Goal: Transaction & Acquisition: Purchase product/service

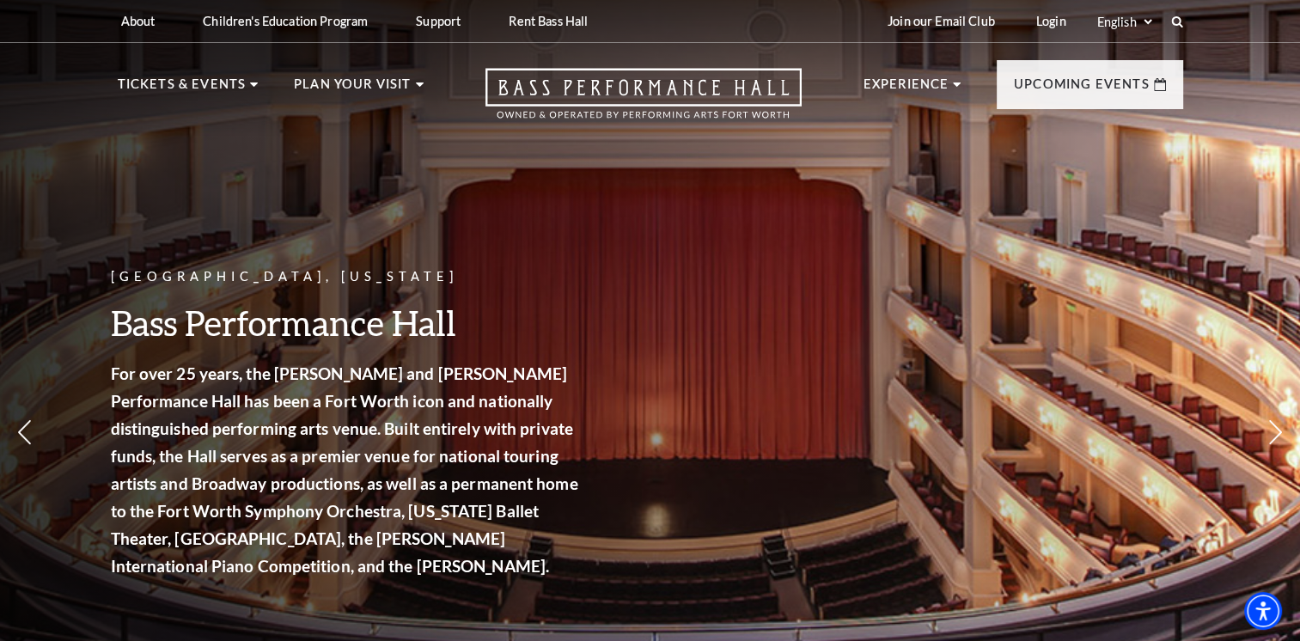
click at [1167, 246] on div "Fort Worth, Texas Bass Performance Hall For over 25 years, the Nancy Lee and Pe…" at bounding box center [650, 377] width 1300 height 775
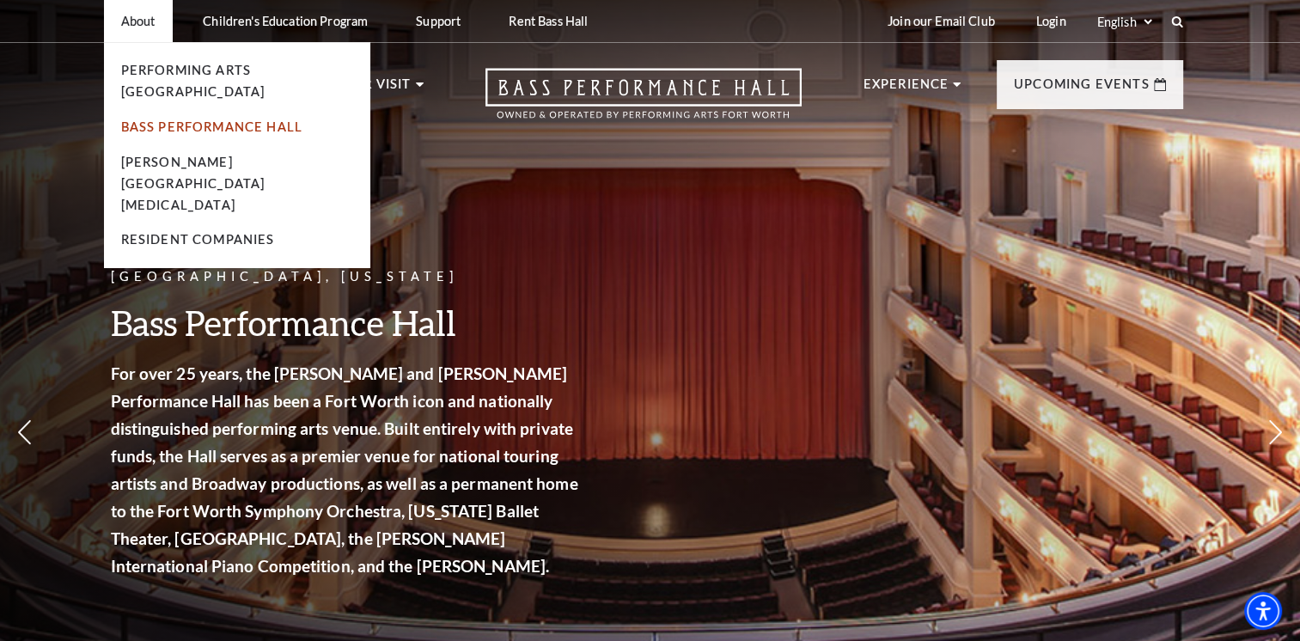
click at [151, 119] on link "Bass Performance Hall" at bounding box center [212, 126] width 182 height 15
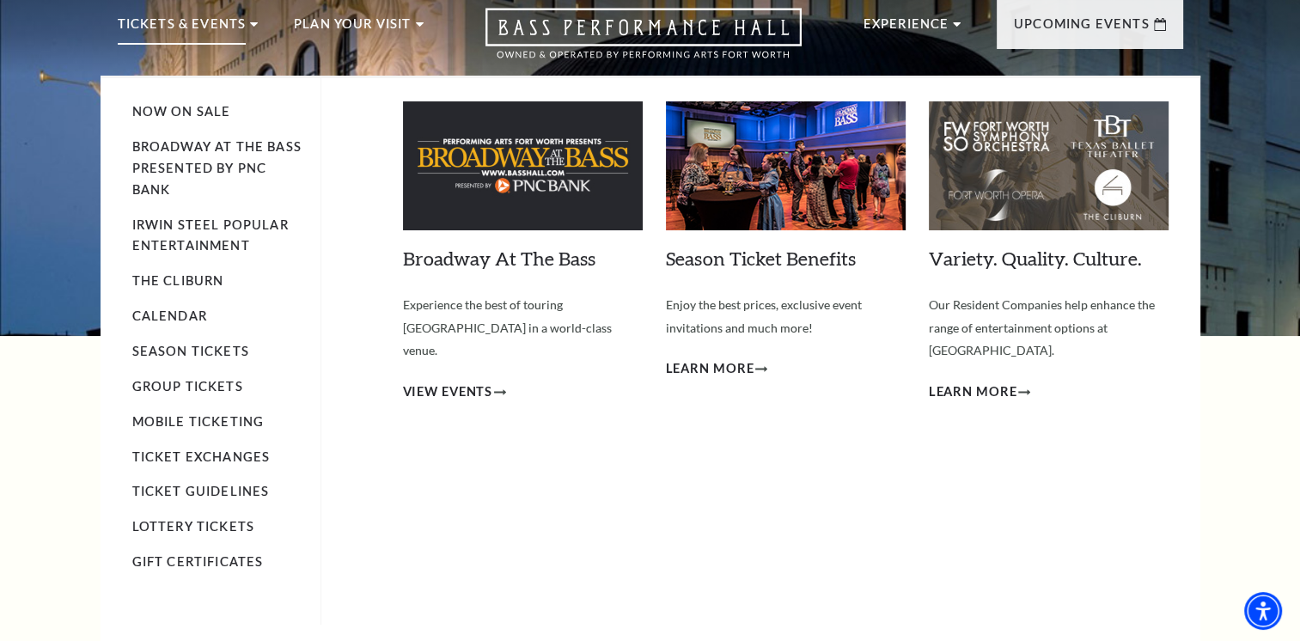
scroll to position [86, 0]
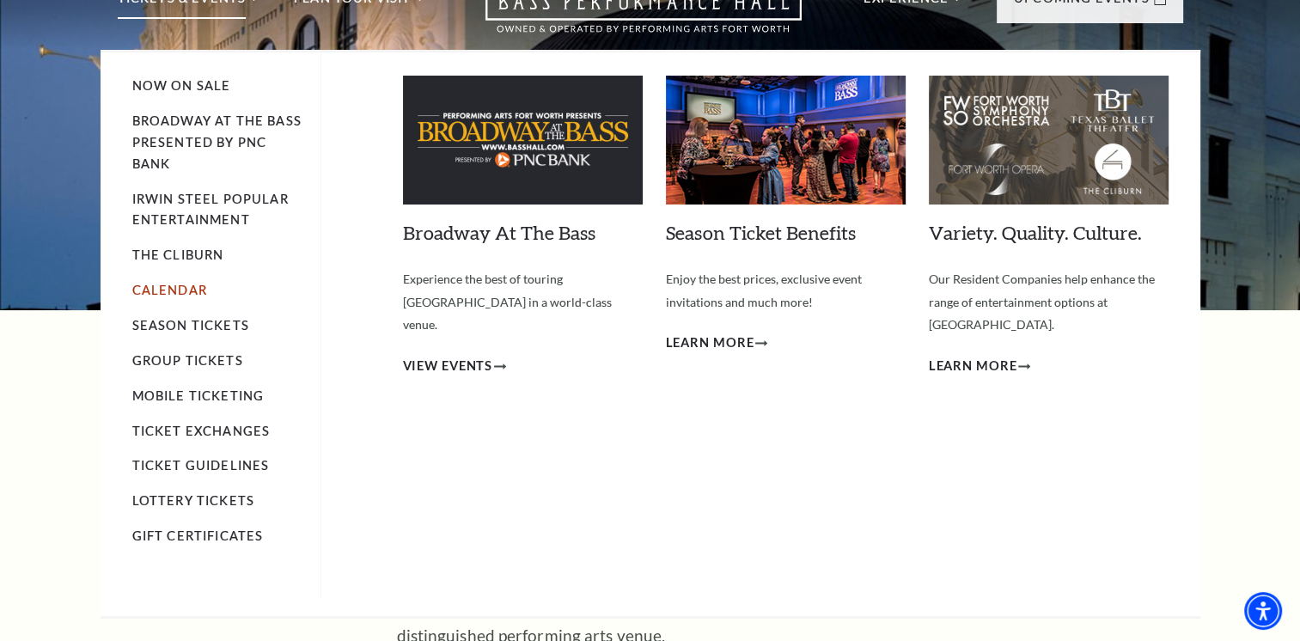
click at [155, 290] on link "Calendar" at bounding box center [169, 290] width 75 height 15
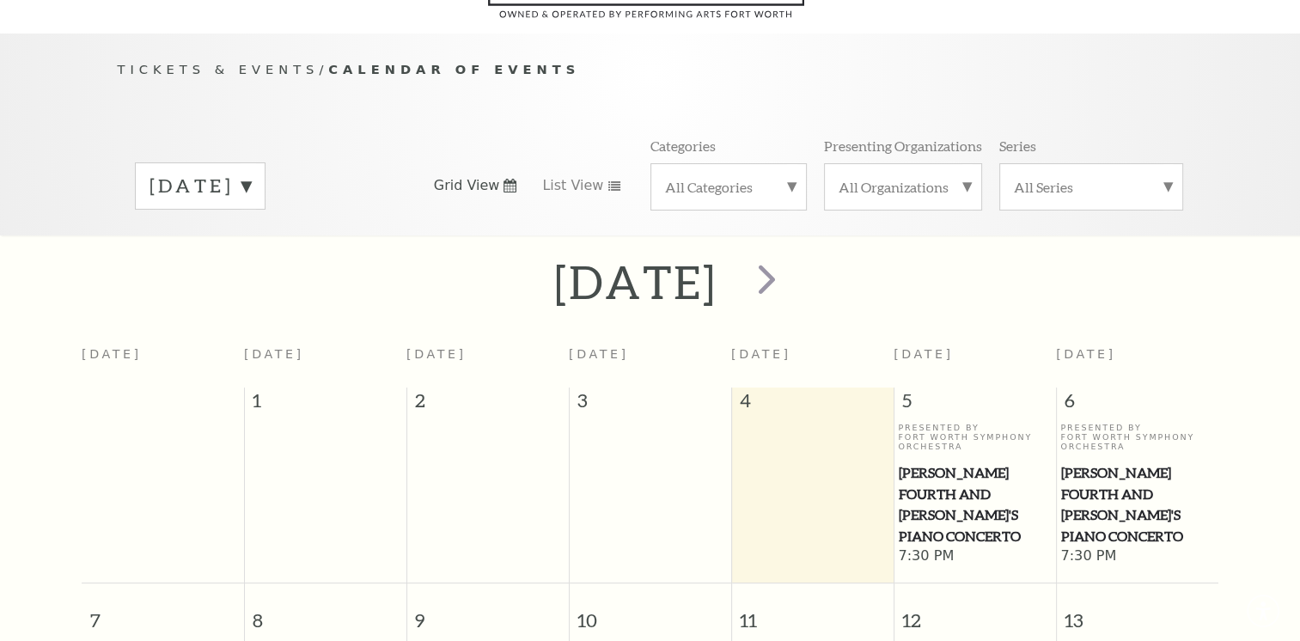
scroll to position [151, 0]
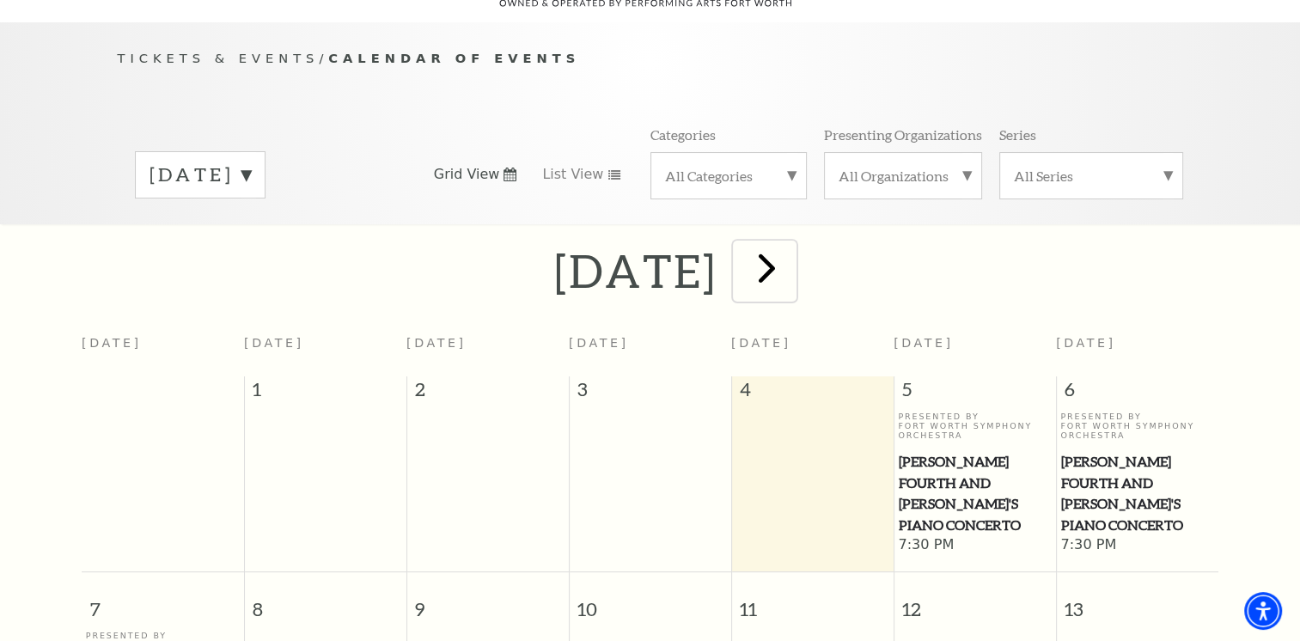
click at [791, 243] on span "next" at bounding box center [767, 267] width 49 height 49
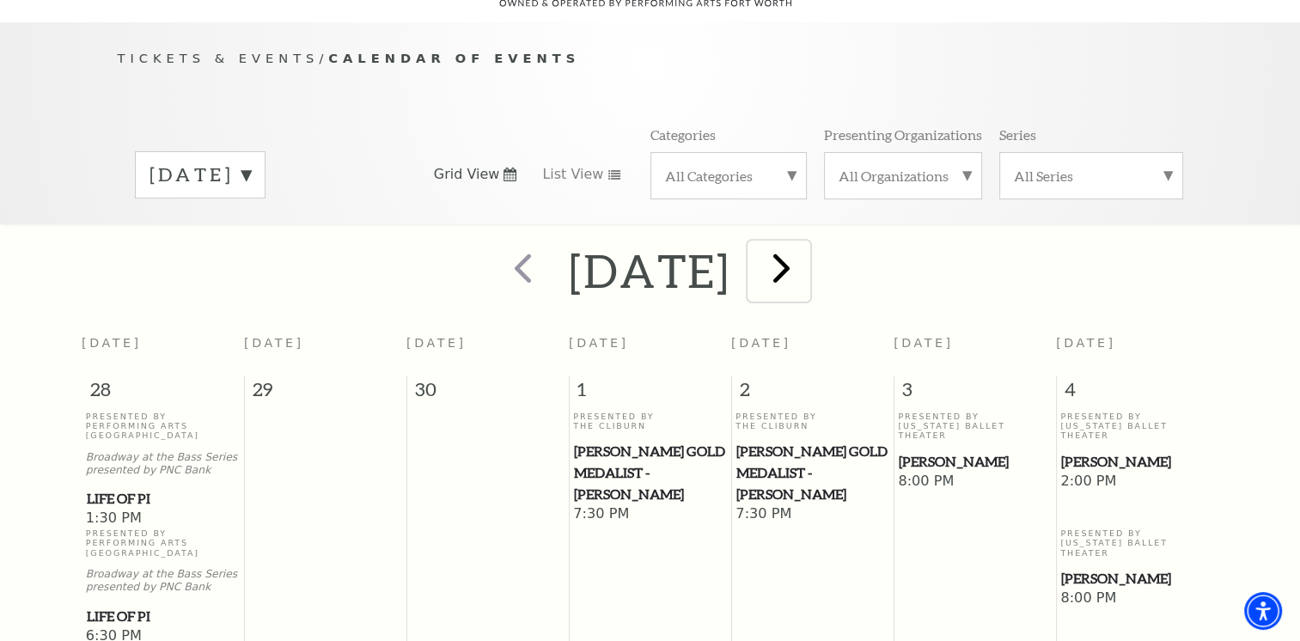
click at [806, 243] on span "next" at bounding box center [781, 267] width 49 height 49
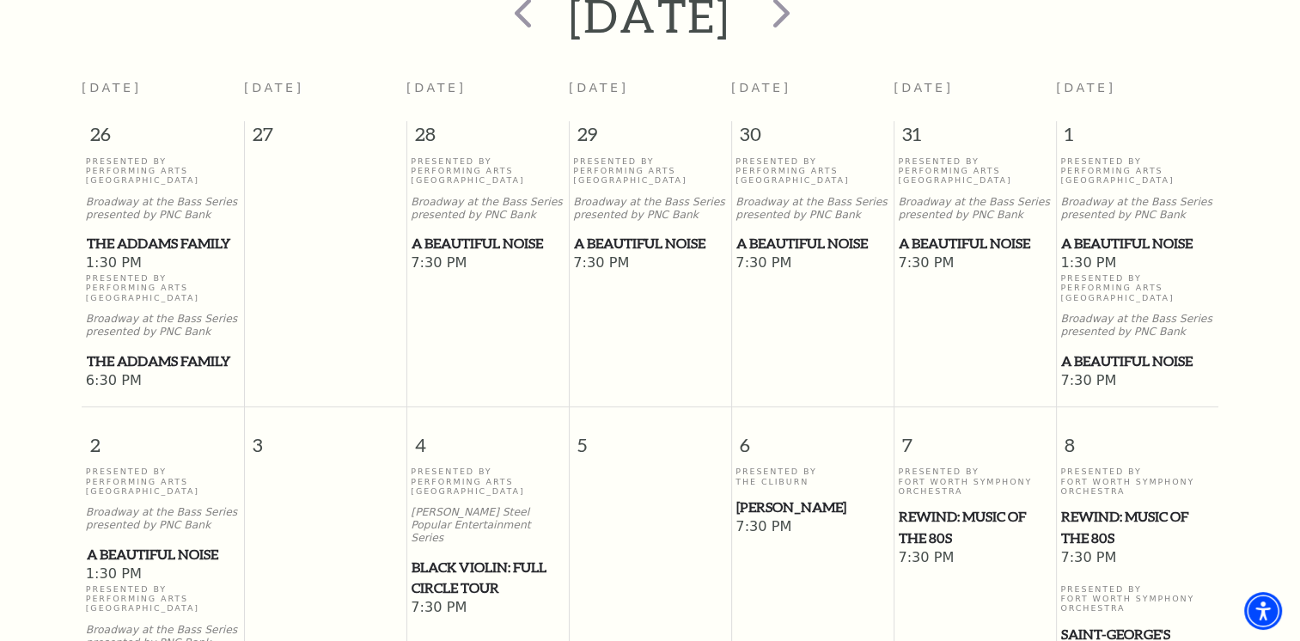
scroll to position [409, 0]
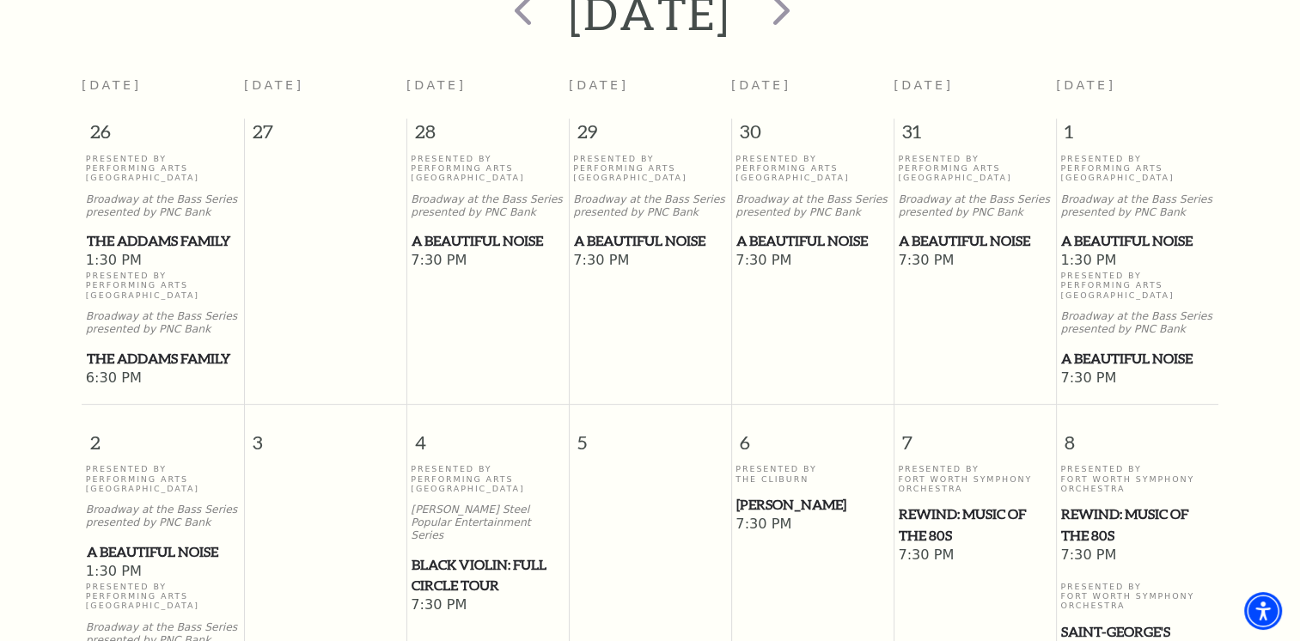
click at [446, 554] on span "Black Violin: Full Circle Tour" at bounding box center [488, 575] width 152 height 42
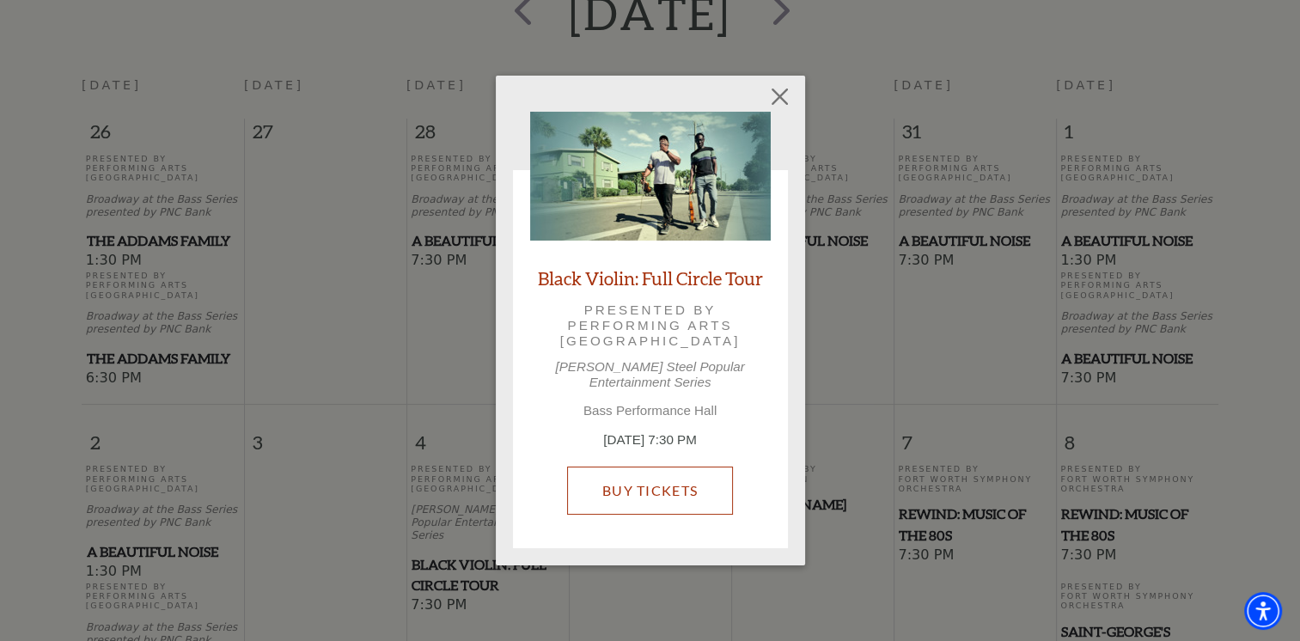
click at [681, 484] on link "Buy Tickets" at bounding box center [650, 491] width 166 height 48
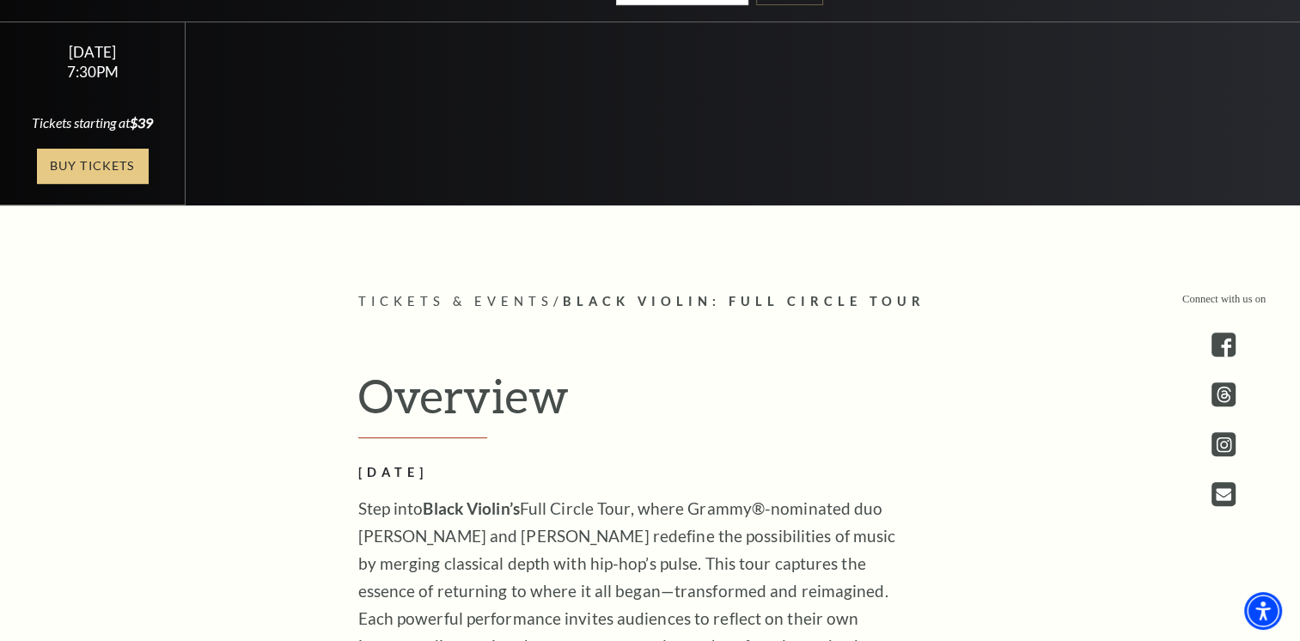
scroll to position [344, 0]
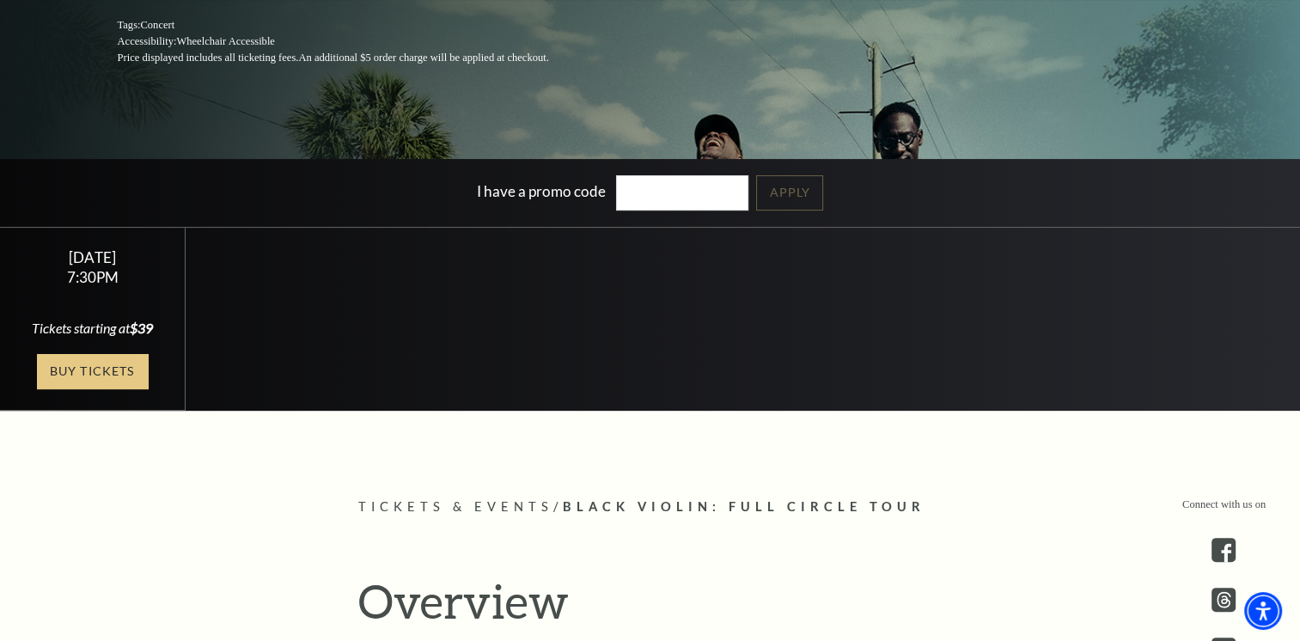
click at [62, 370] on link "Buy Tickets" at bounding box center [93, 371] width 112 height 35
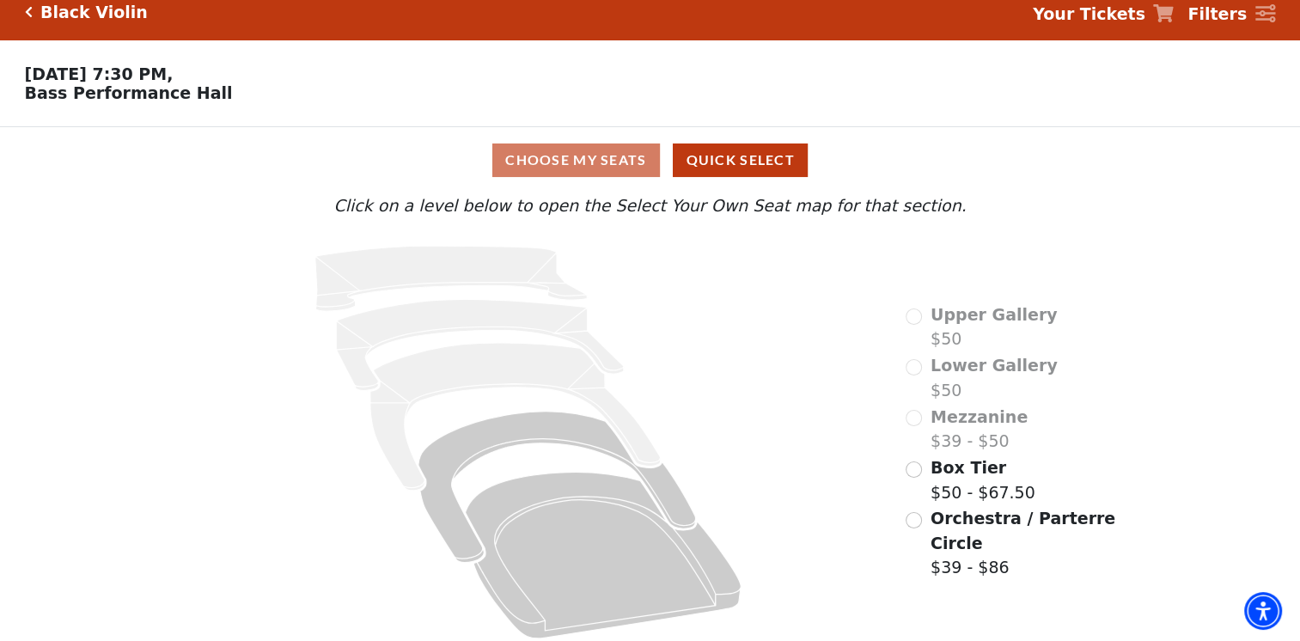
scroll to position [30, 0]
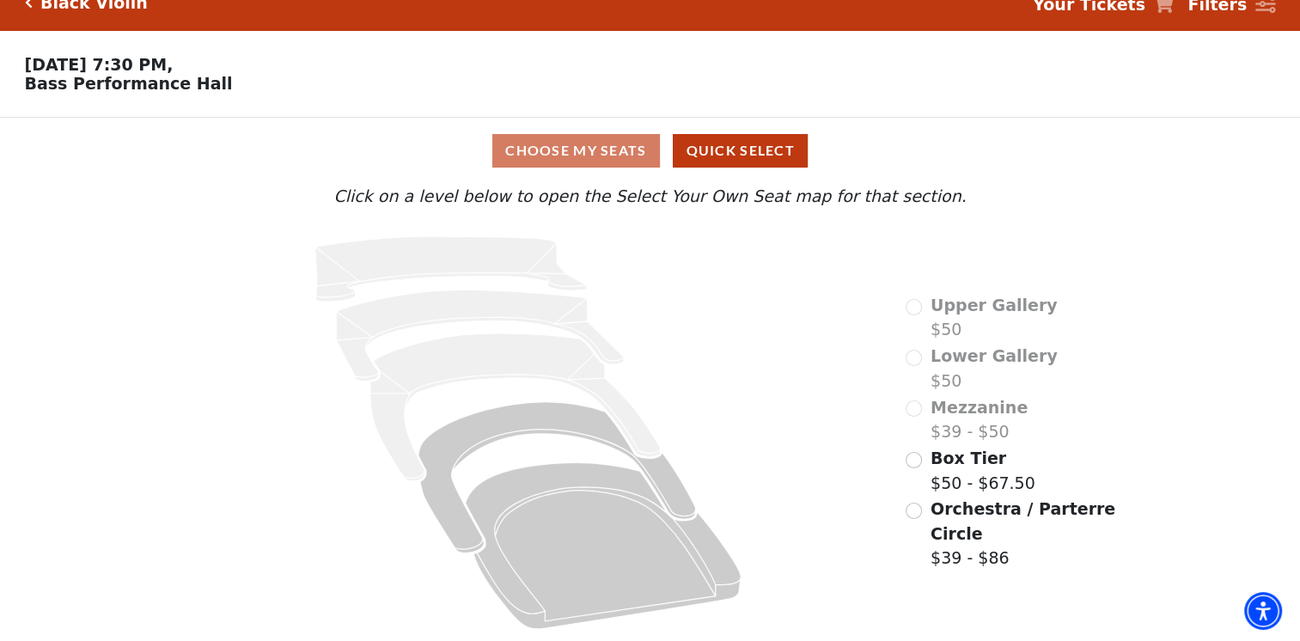
click at [918, 468] on div "Box Tier $50 - $67.50" at bounding box center [970, 470] width 129 height 49
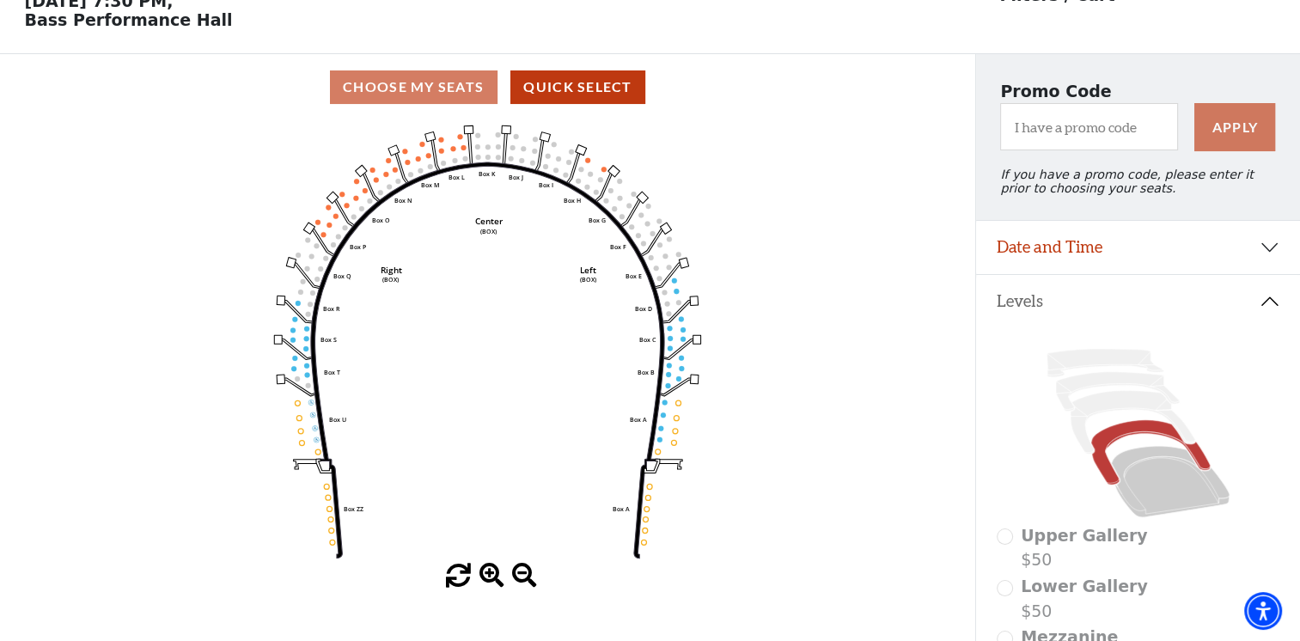
scroll to position [79, 0]
